Goal: Navigation & Orientation: Find specific page/section

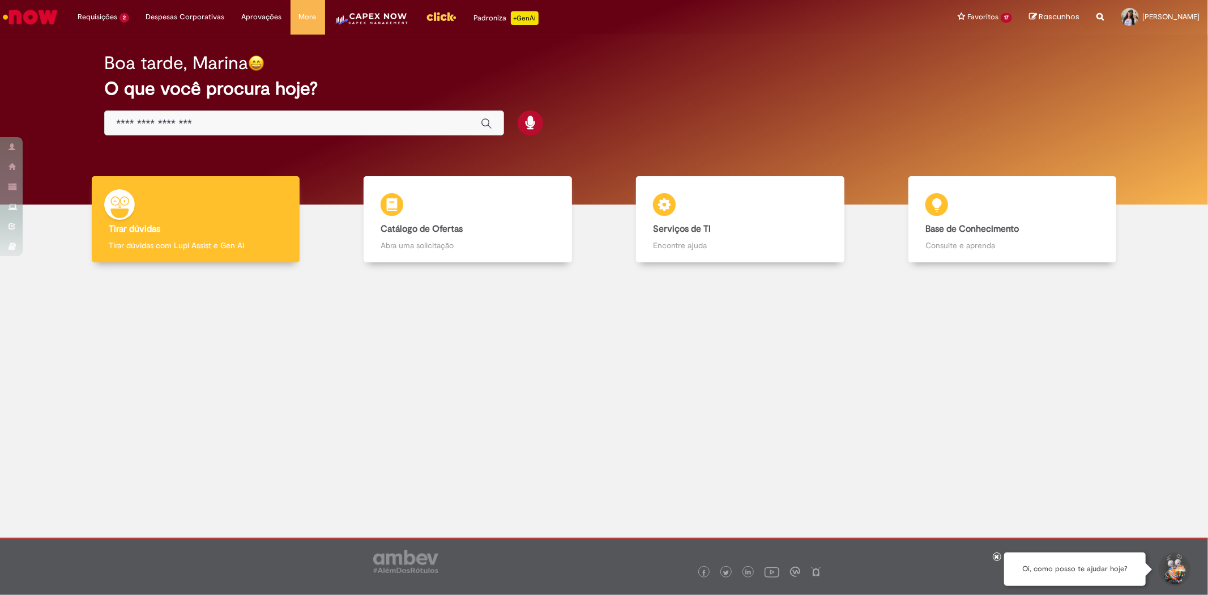
click at [368, 31] on img "Menu Cabeçalho" at bounding box center [371, 22] width 75 height 23
click at [29, 15] on img "Ir para a Homepage" at bounding box center [30, 17] width 58 height 23
click at [416, 10] on link "Menu Cabeçalho" at bounding box center [440, 17] width 48 height 34
click at [352, 7] on link "Menu Cabeçalho" at bounding box center [370, 17] width 92 height 34
